Goal: Task Accomplishment & Management: Manage account settings

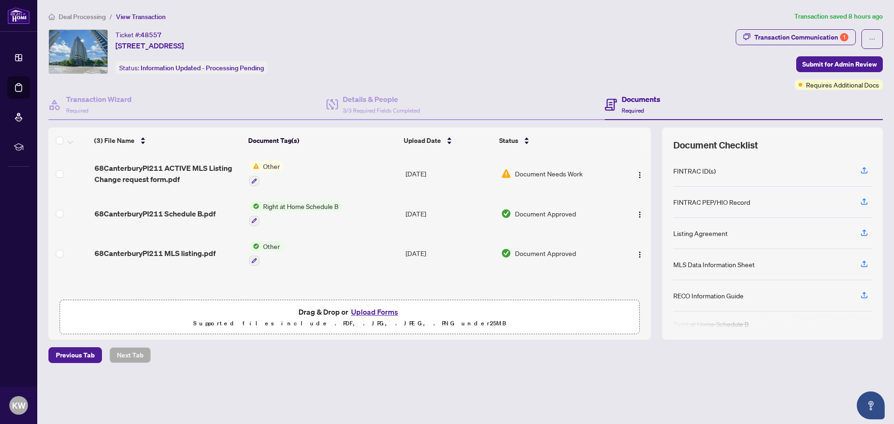
click at [371, 310] on button "Upload Forms" at bounding box center [374, 312] width 53 height 12
click at [91, 355] on span "Previous Tab" at bounding box center [75, 355] width 39 height 15
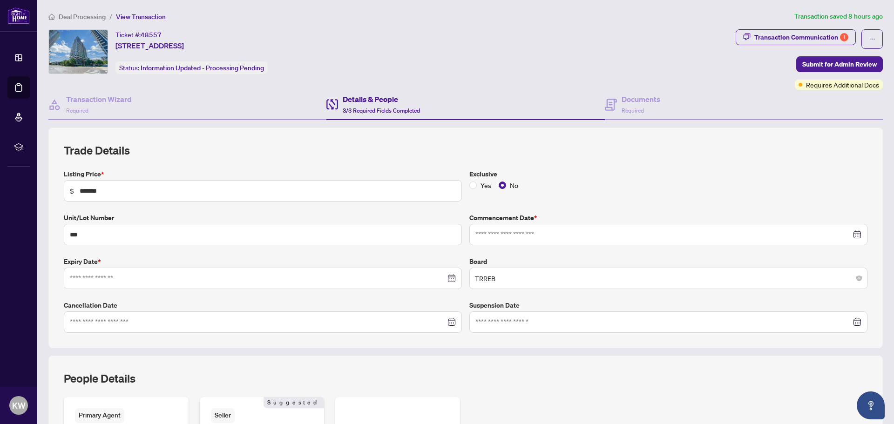
type input "**********"
click at [92, 15] on span "Deal Processing" at bounding box center [82, 17] width 47 height 8
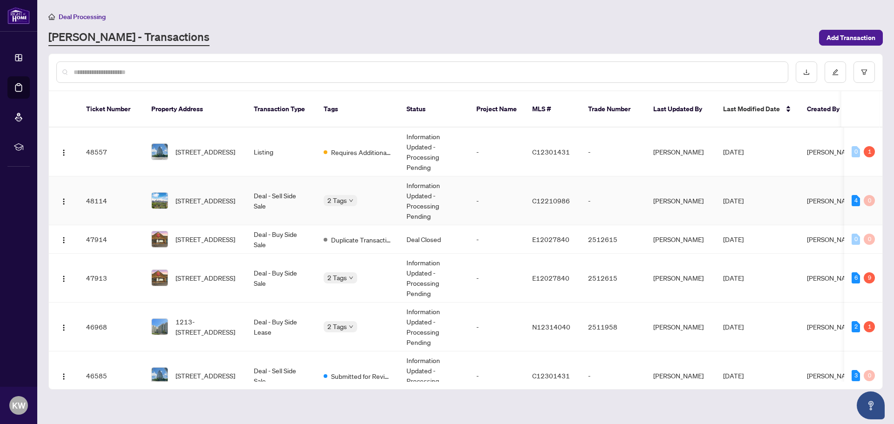
scroll to position [93, 0]
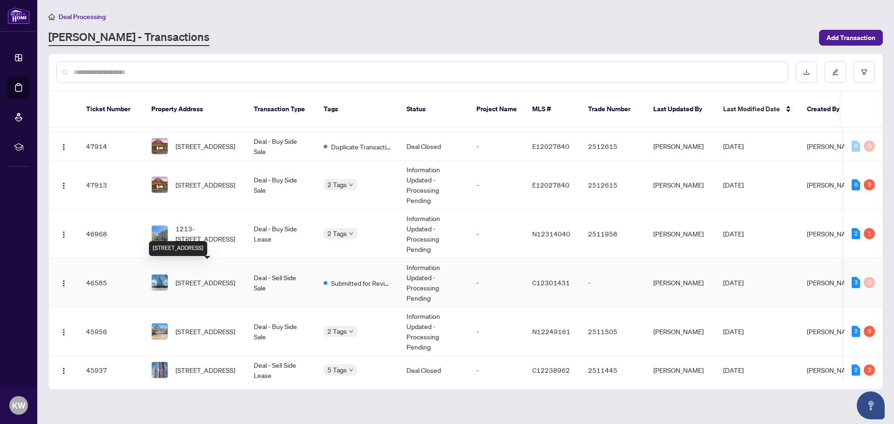
click at [209, 277] on span "[STREET_ADDRESS]" at bounding box center [206, 282] width 60 height 10
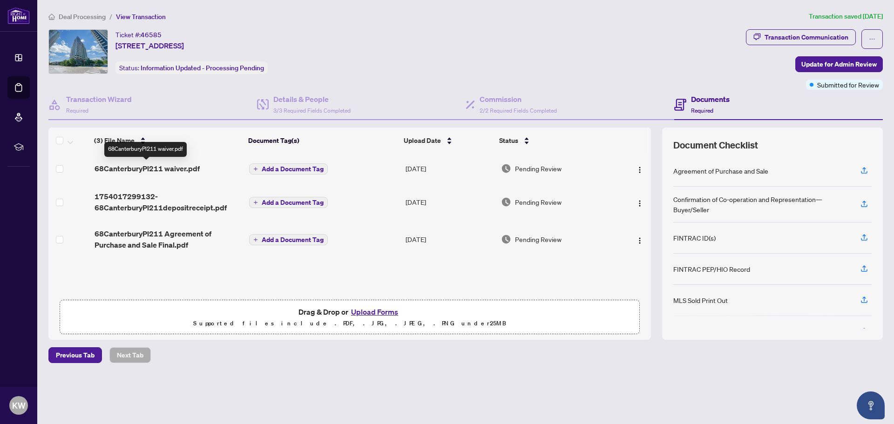
click at [183, 165] on span "68CanterburyPl211 waiver.pdf" at bounding box center [147, 168] width 105 height 11
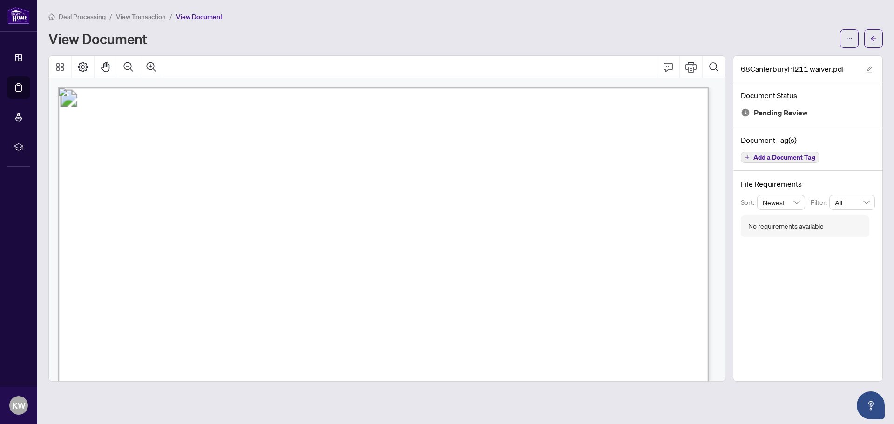
click at [137, 14] on span "View Transaction" at bounding box center [141, 17] width 50 height 8
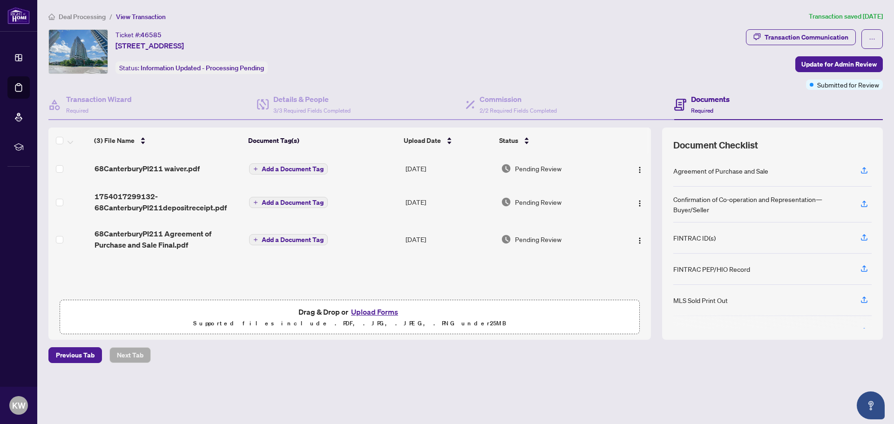
click at [375, 310] on button "Upload Forms" at bounding box center [374, 312] width 53 height 12
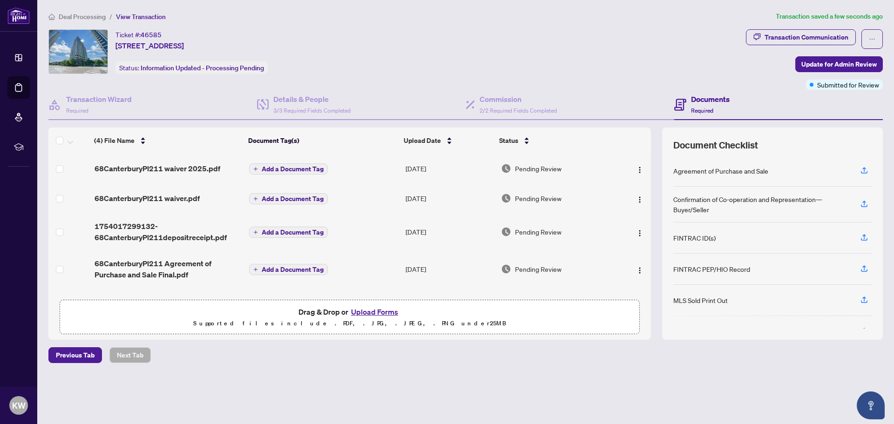
click at [369, 309] on button "Upload Forms" at bounding box center [374, 312] width 53 height 12
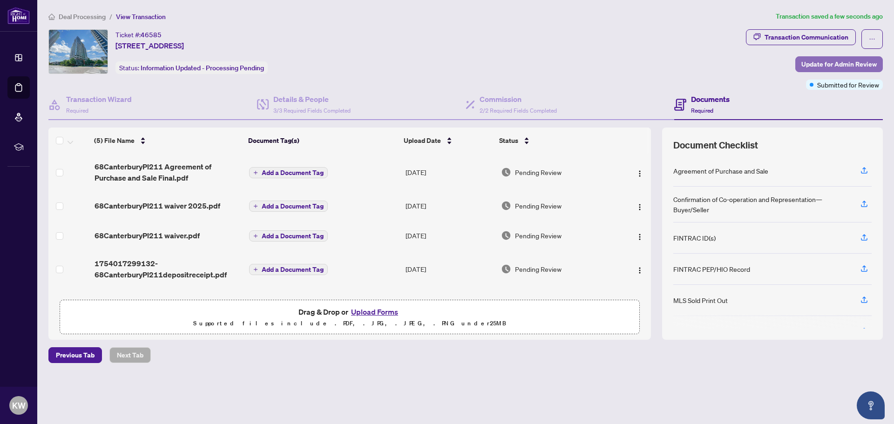
click at [830, 62] on span "Update for Admin Review" at bounding box center [838, 64] width 75 height 15
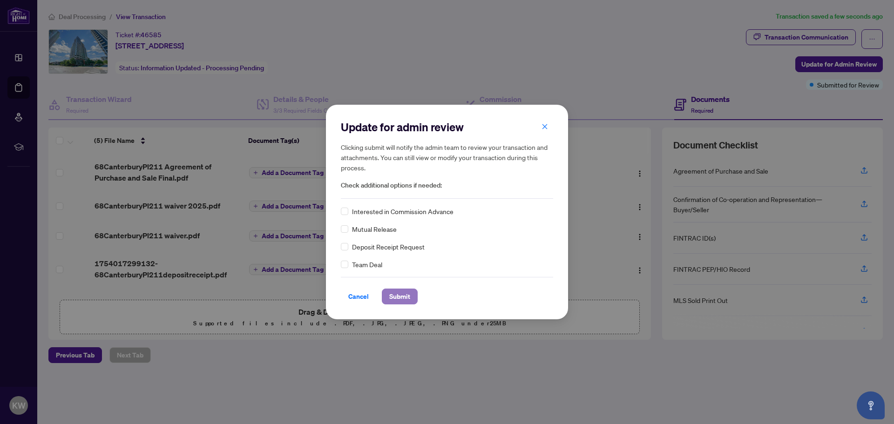
click at [399, 293] on span "Submit" at bounding box center [399, 296] width 21 height 15
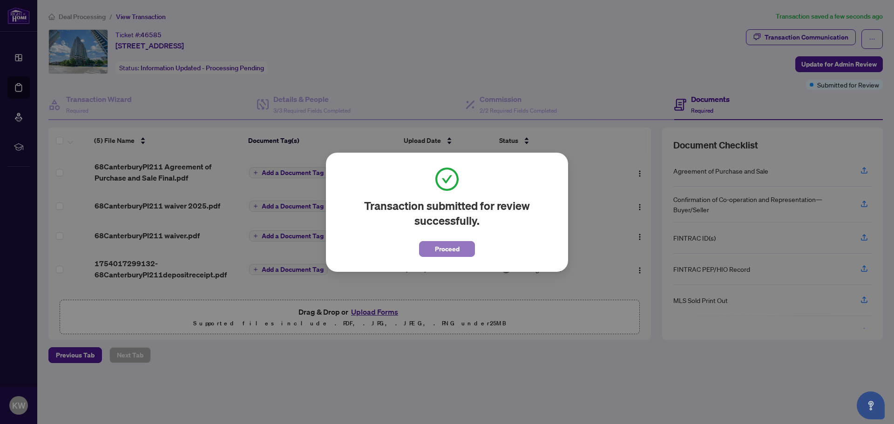
click at [446, 246] on span "Proceed" at bounding box center [447, 249] width 25 height 15
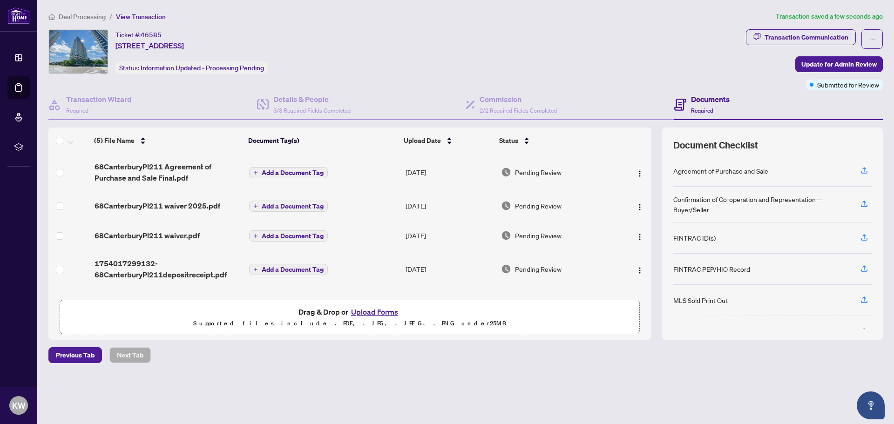
click at [370, 312] on button "Upload Forms" at bounding box center [374, 312] width 53 height 12
click at [817, 63] on span "Update for Admin Review" at bounding box center [838, 64] width 75 height 15
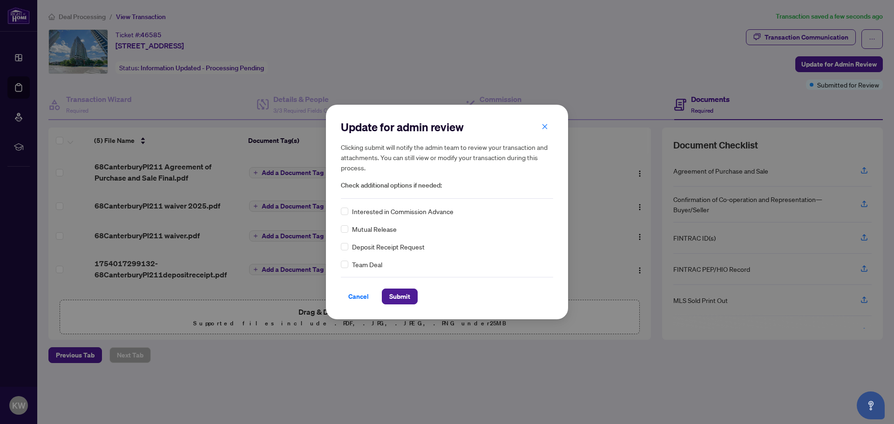
click at [365, 299] on span "Cancel" at bounding box center [358, 296] width 20 height 15
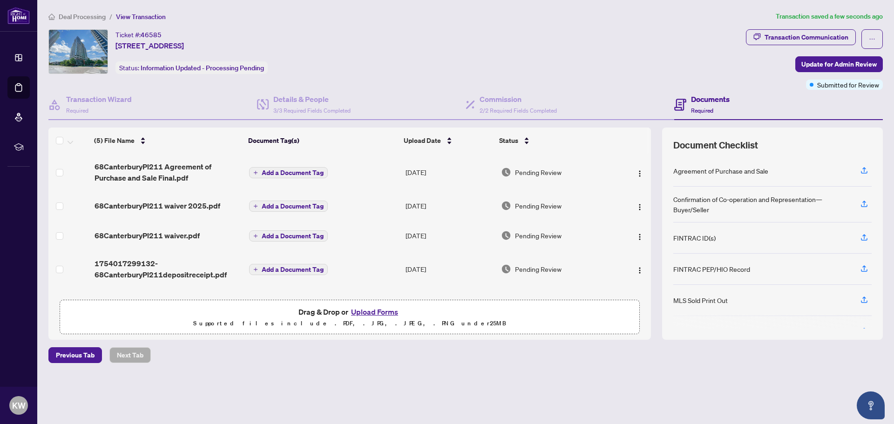
click at [87, 14] on span "Deal Processing" at bounding box center [82, 17] width 47 height 8
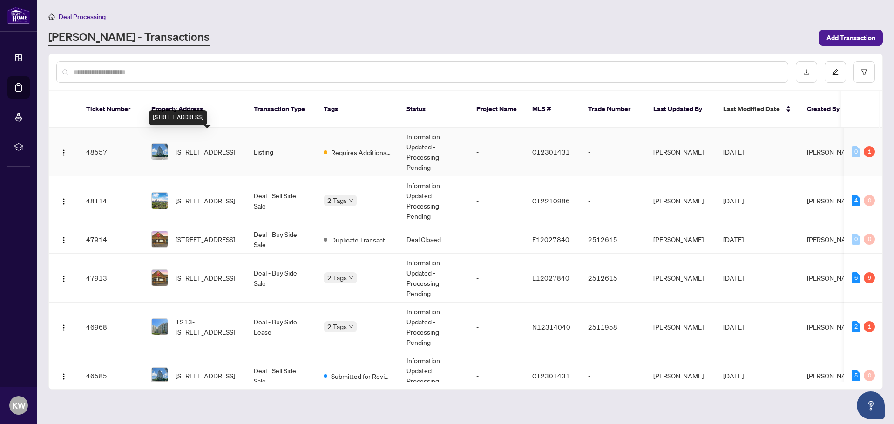
click at [191, 147] on span "[STREET_ADDRESS]" at bounding box center [206, 152] width 60 height 10
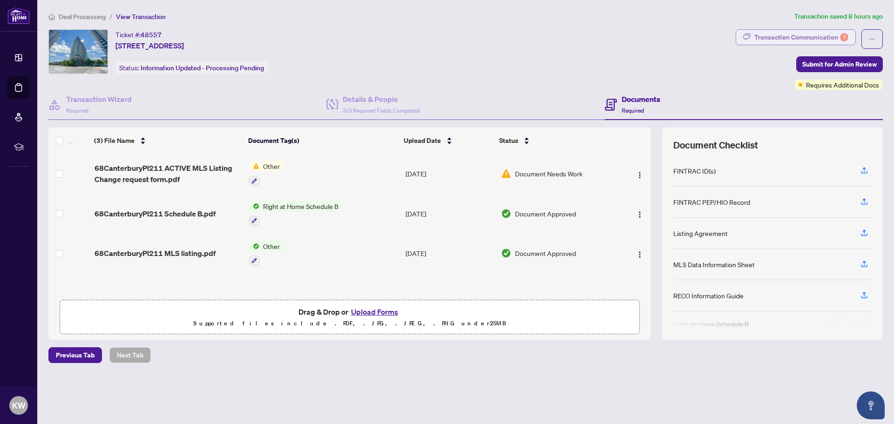
click at [779, 36] on div "Transaction Communication 1" at bounding box center [801, 37] width 94 height 15
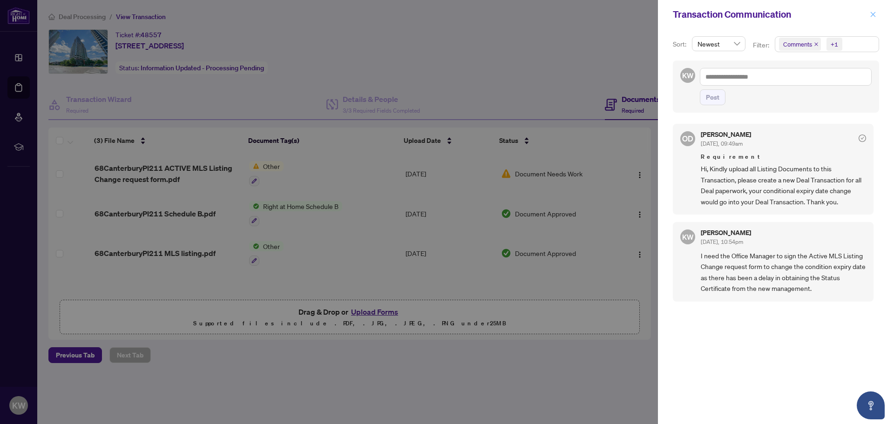
click at [874, 14] on icon "close" at bounding box center [873, 14] width 7 height 7
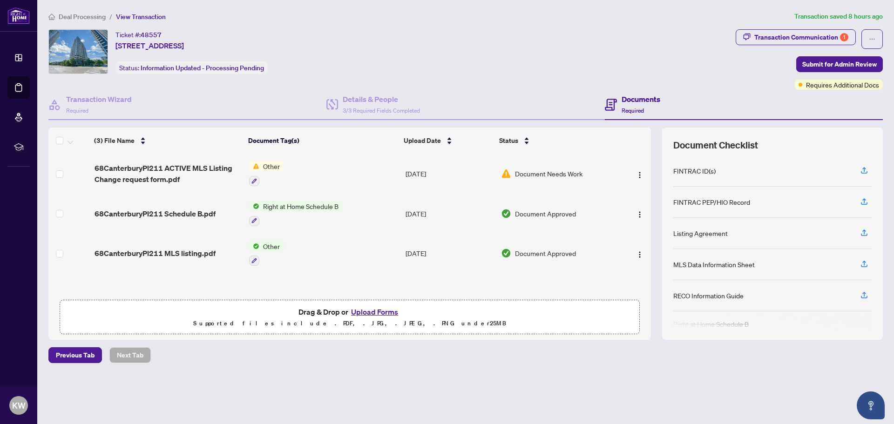
click at [81, 14] on span "Deal Processing" at bounding box center [82, 17] width 47 height 8
